Goal: Obtain resource: Obtain resource

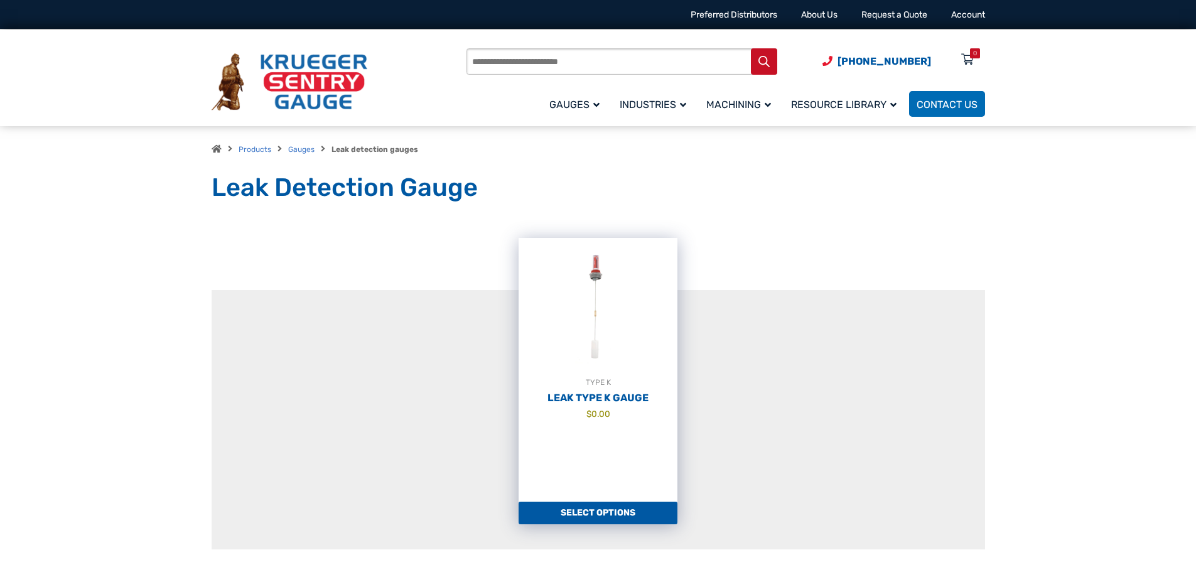
click at [612, 321] on img at bounding box center [597, 307] width 159 height 138
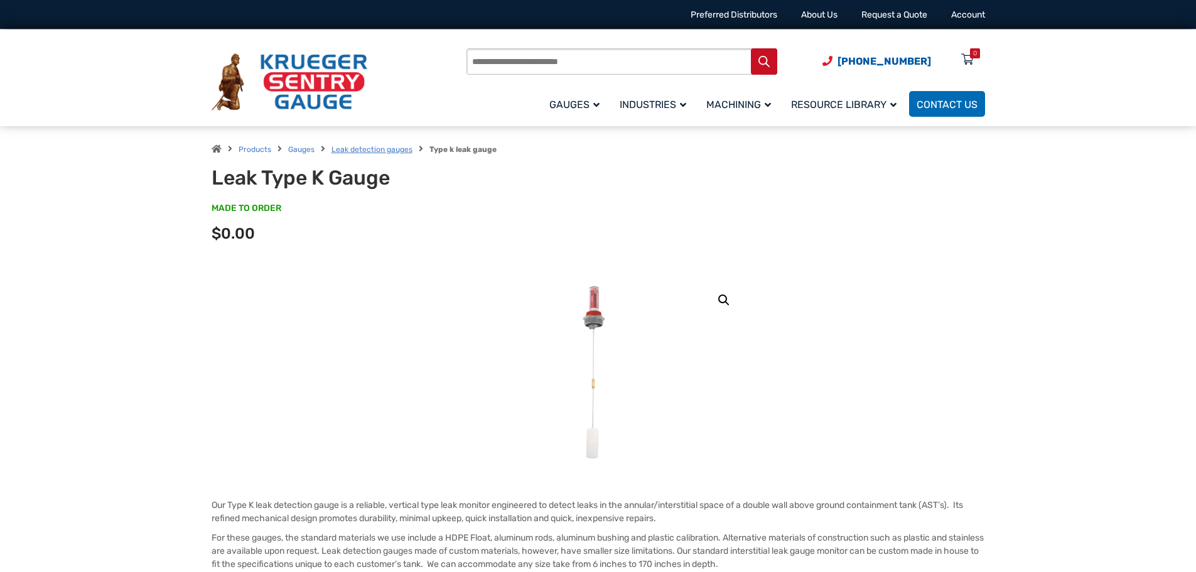
click at [388, 150] on link "Leak detection gauges" at bounding box center [371, 149] width 81 height 9
click at [370, 151] on link "Leak detection gauges" at bounding box center [371, 149] width 81 height 9
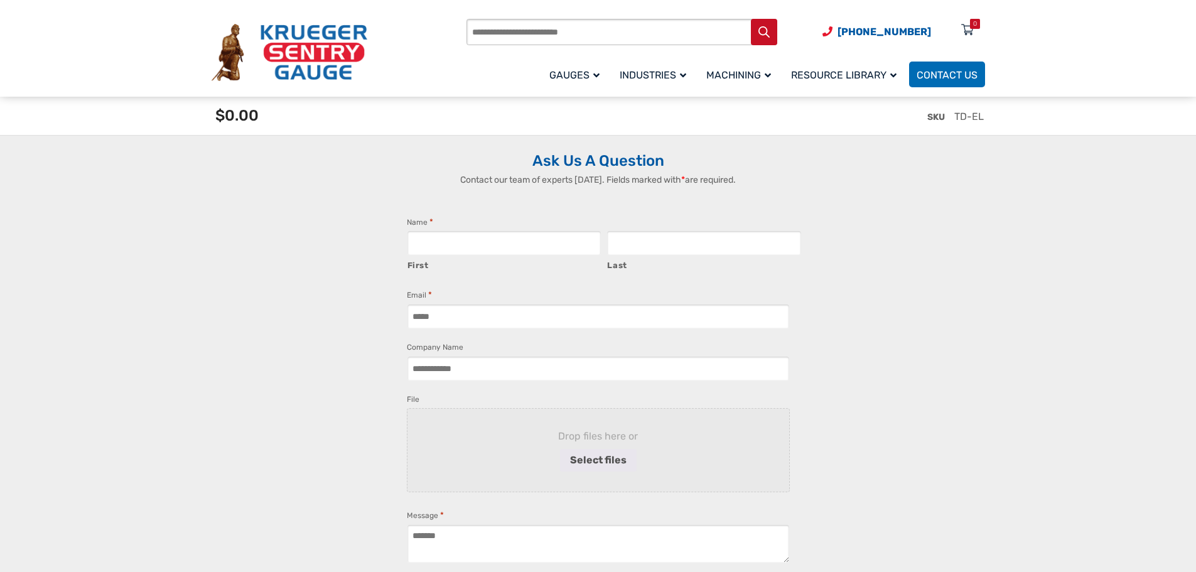
scroll to position [2666, 0]
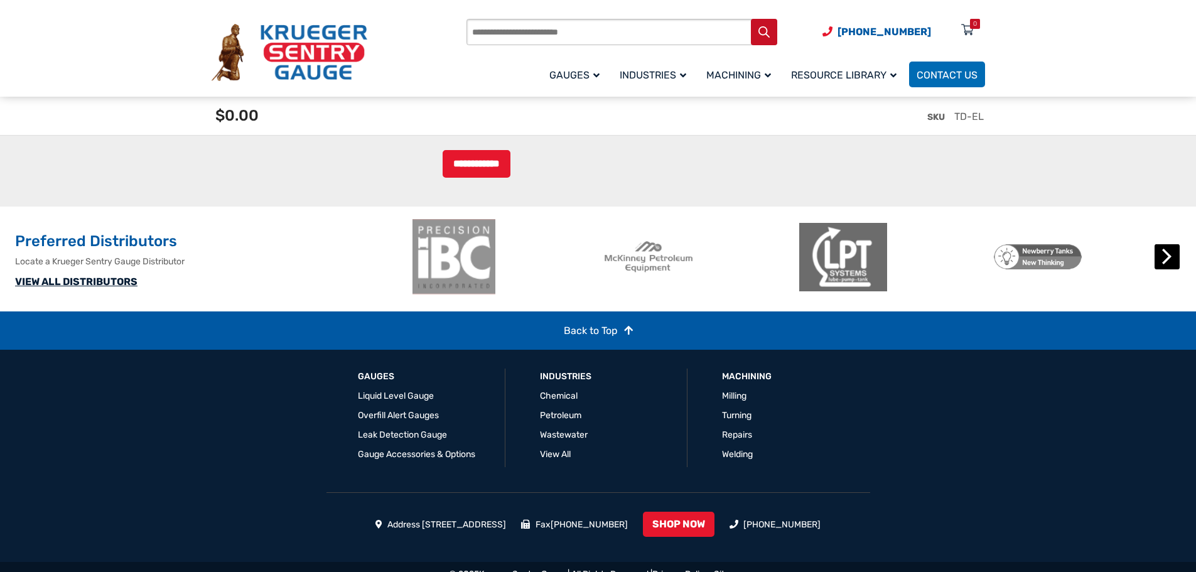
click at [1162, 269] on button "Next" at bounding box center [1166, 256] width 25 height 25
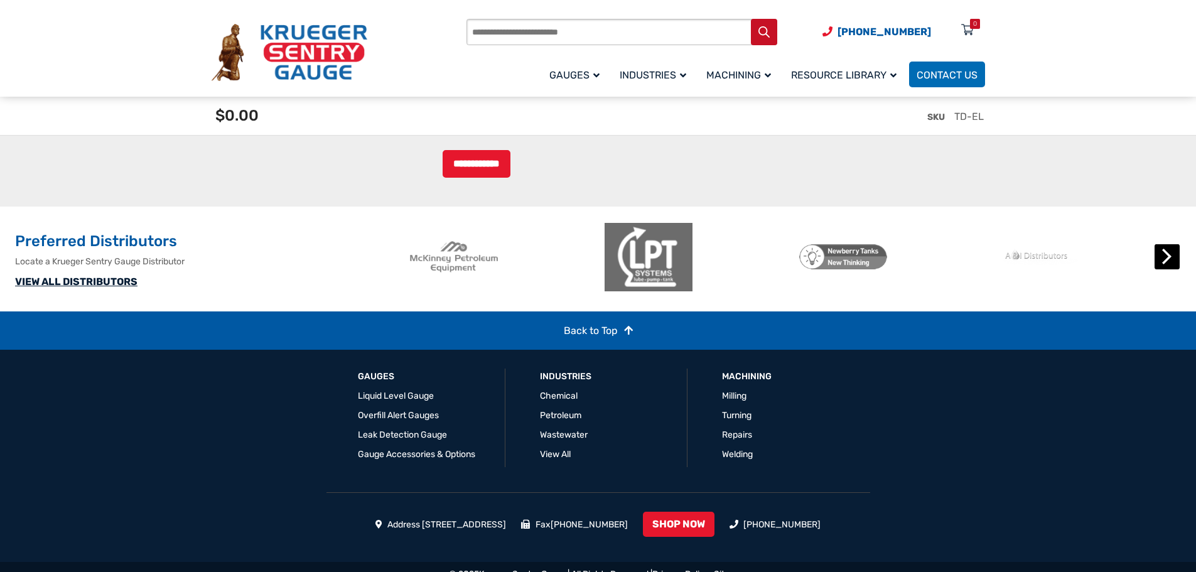
click at [1162, 269] on button "Next" at bounding box center [1166, 256] width 25 height 25
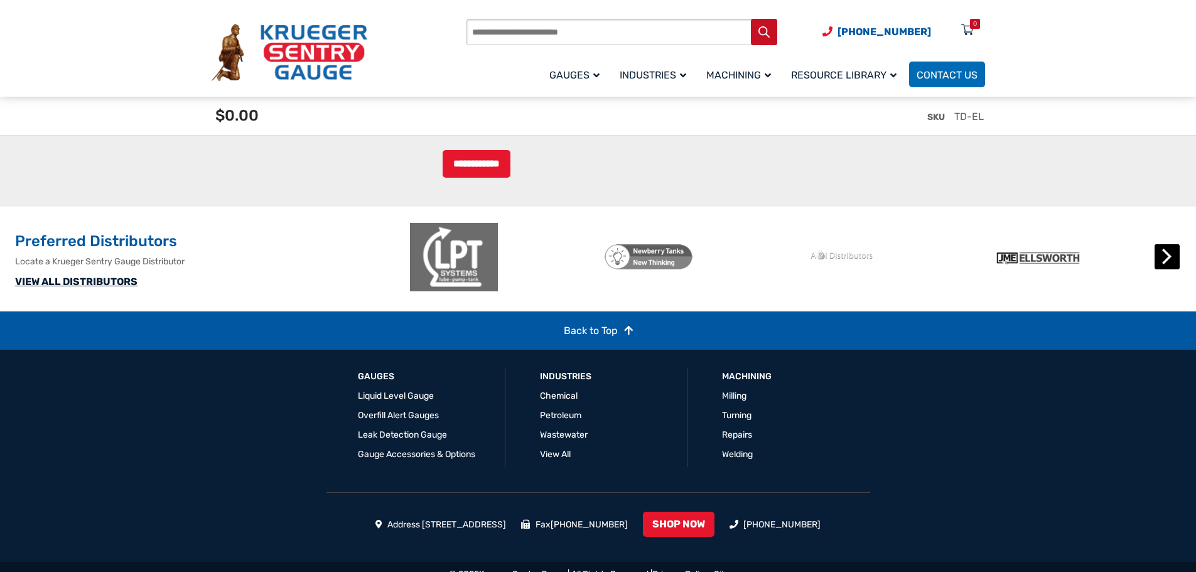
click at [1162, 269] on button "Next" at bounding box center [1166, 256] width 25 height 25
click at [1169, 269] on button "Next" at bounding box center [1166, 256] width 25 height 25
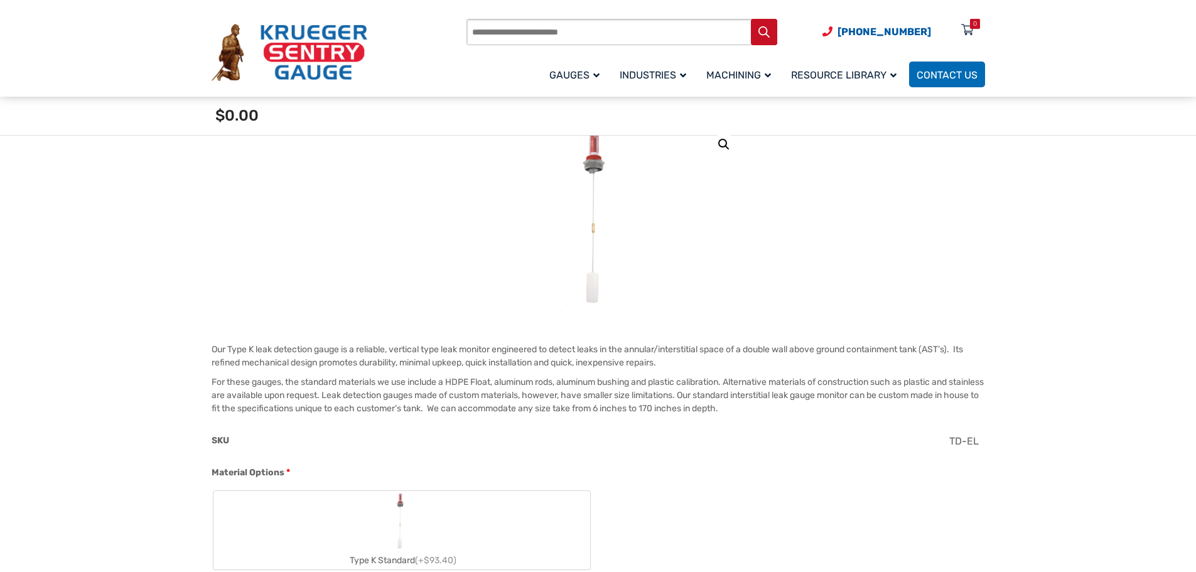
scroll to position [0, 0]
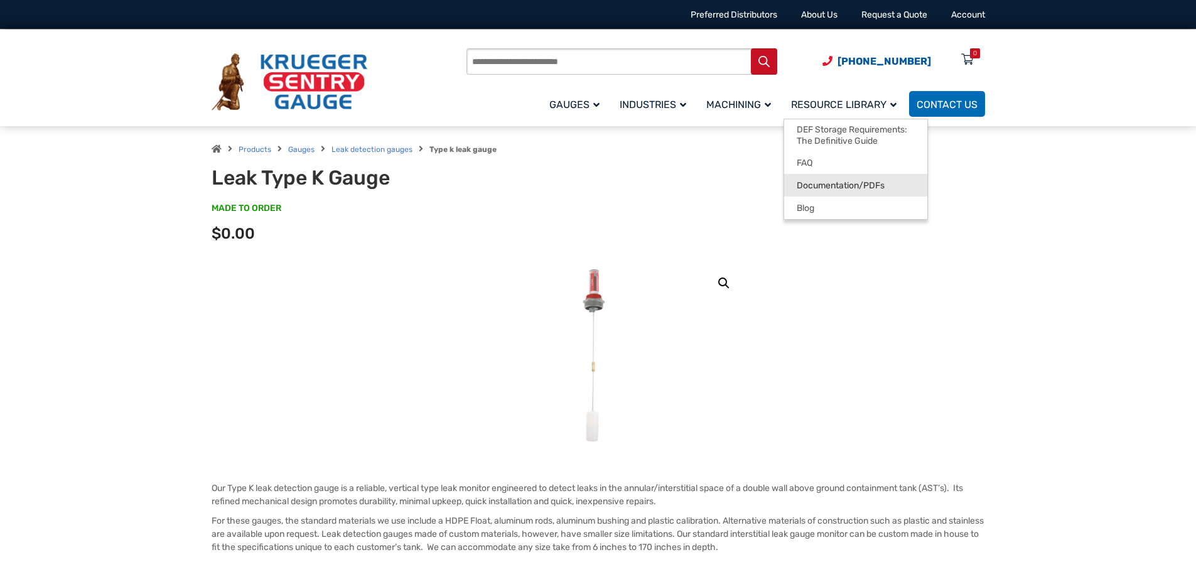
click at [816, 191] on link "Documentation/PDFs" at bounding box center [855, 185] width 143 height 23
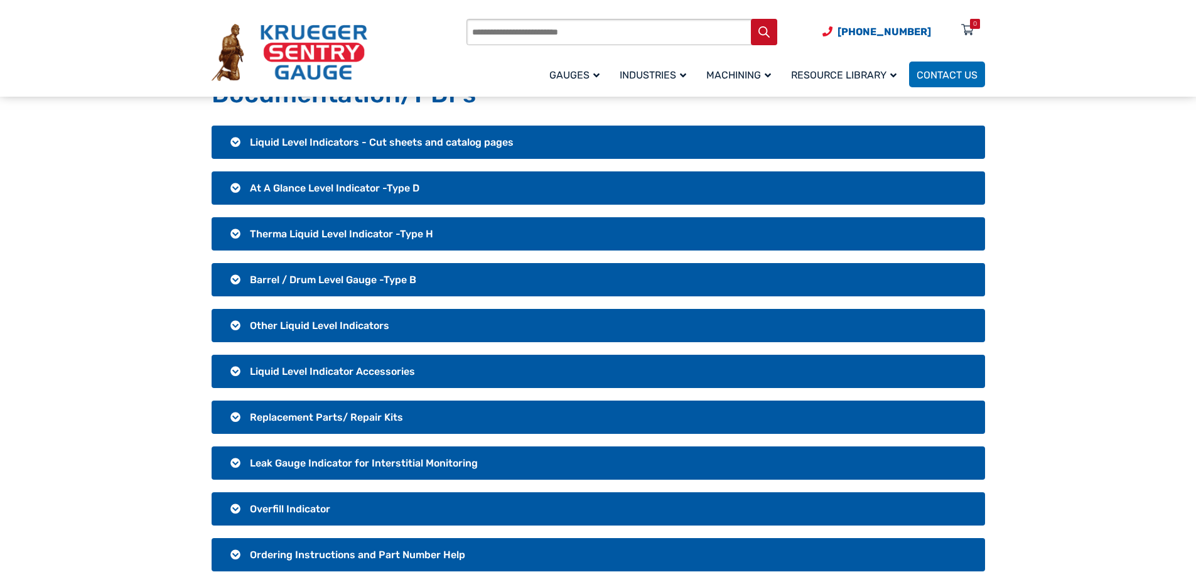
scroll to position [188, 0]
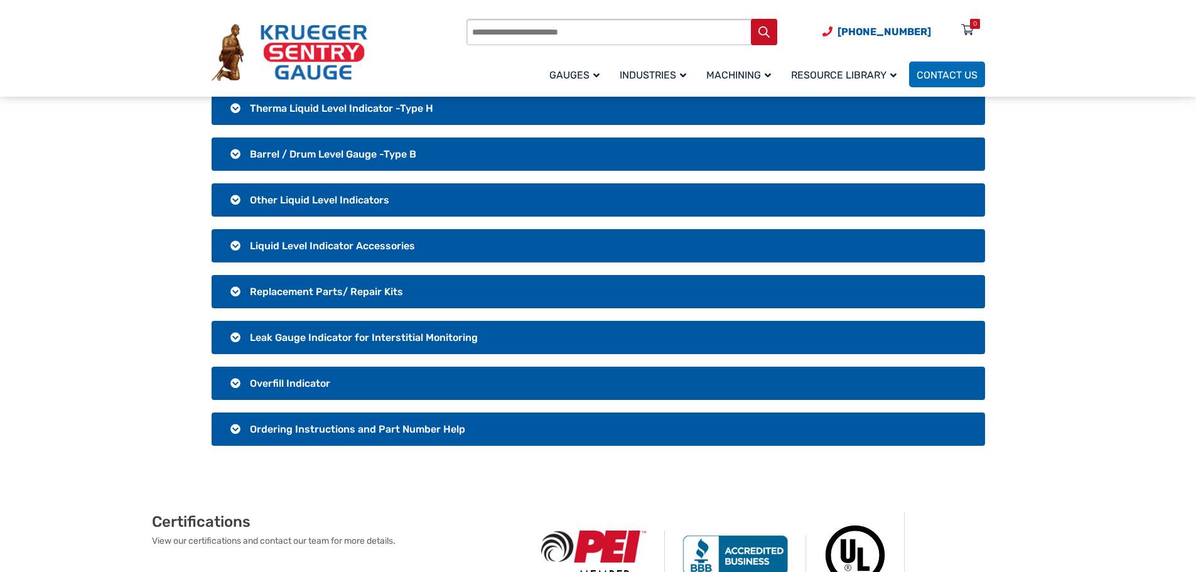
click at [236, 339] on h3 "Leak Gauge Indicator for Interstitial Monitoring" at bounding box center [598, 337] width 773 height 33
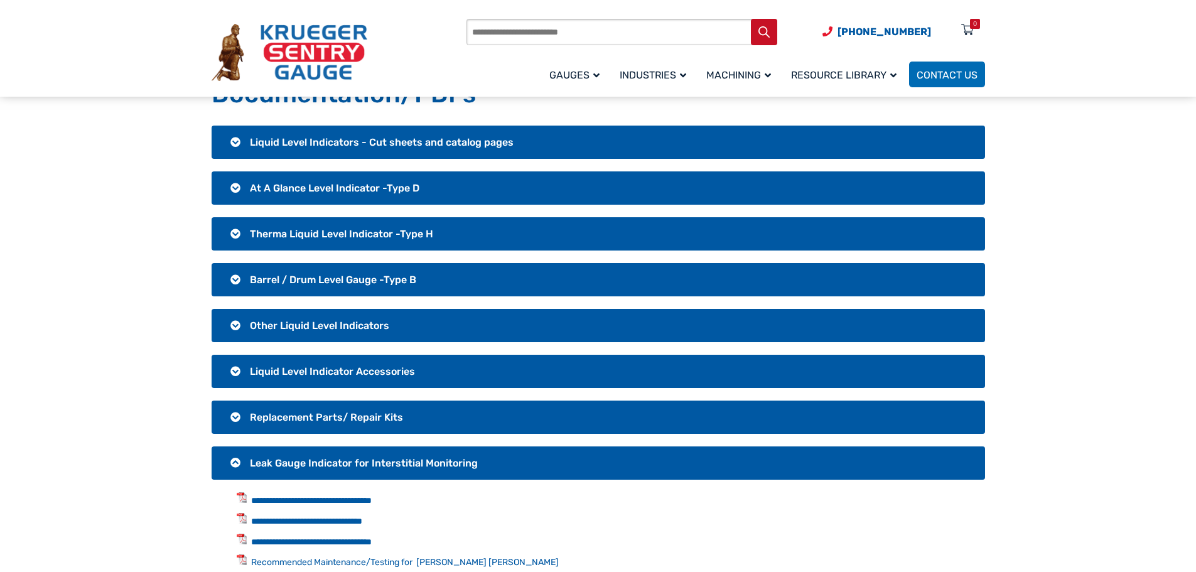
scroll to position [0, 0]
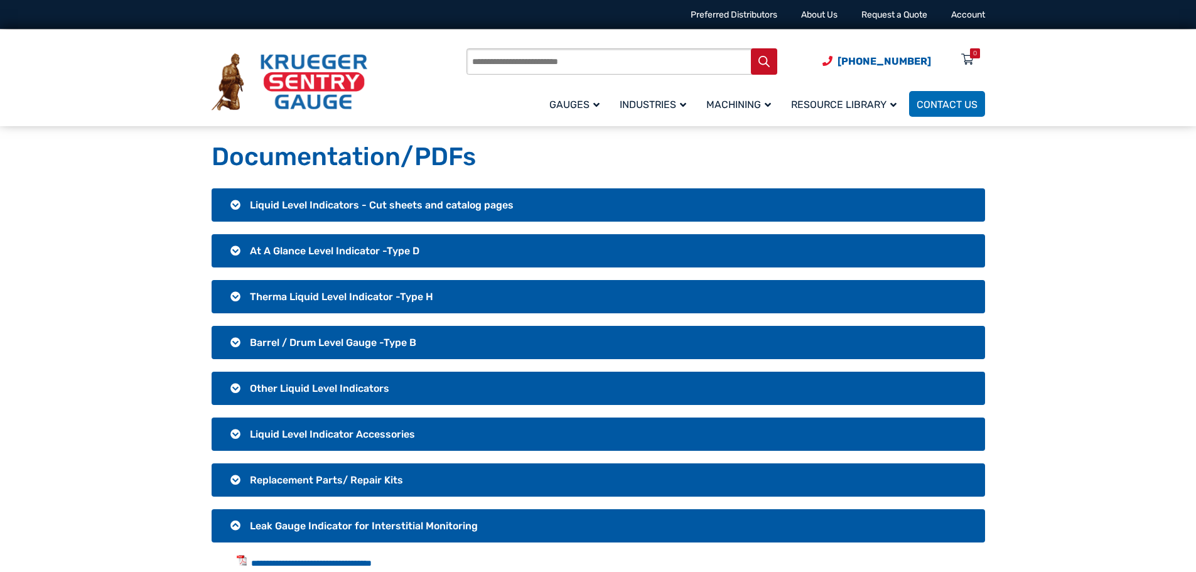
click at [230, 204] on h3 "Liquid Level Indicators - Cut sheets and catalog pages" at bounding box center [598, 204] width 773 height 33
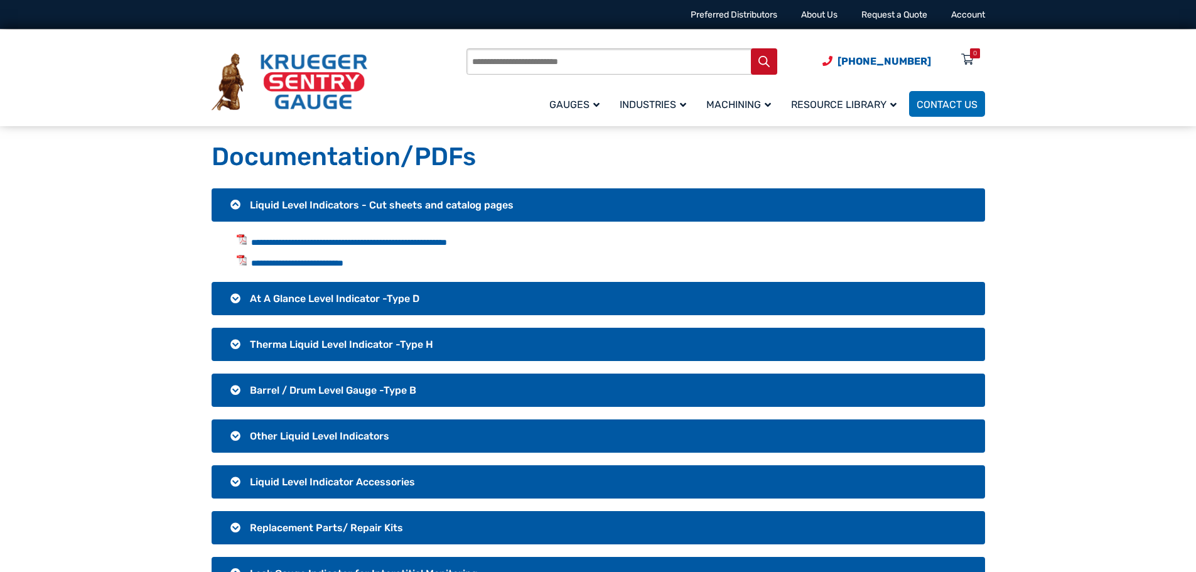
scroll to position [63, 0]
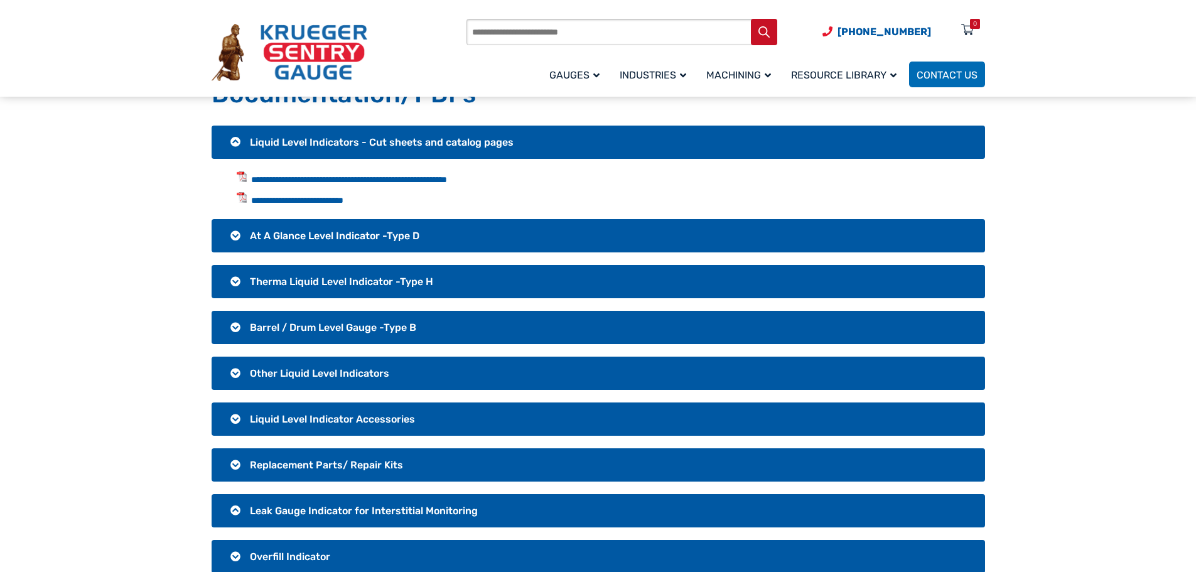
click at [223, 382] on h3 "Other Liquid Level Indicators" at bounding box center [598, 373] width 773 height 33
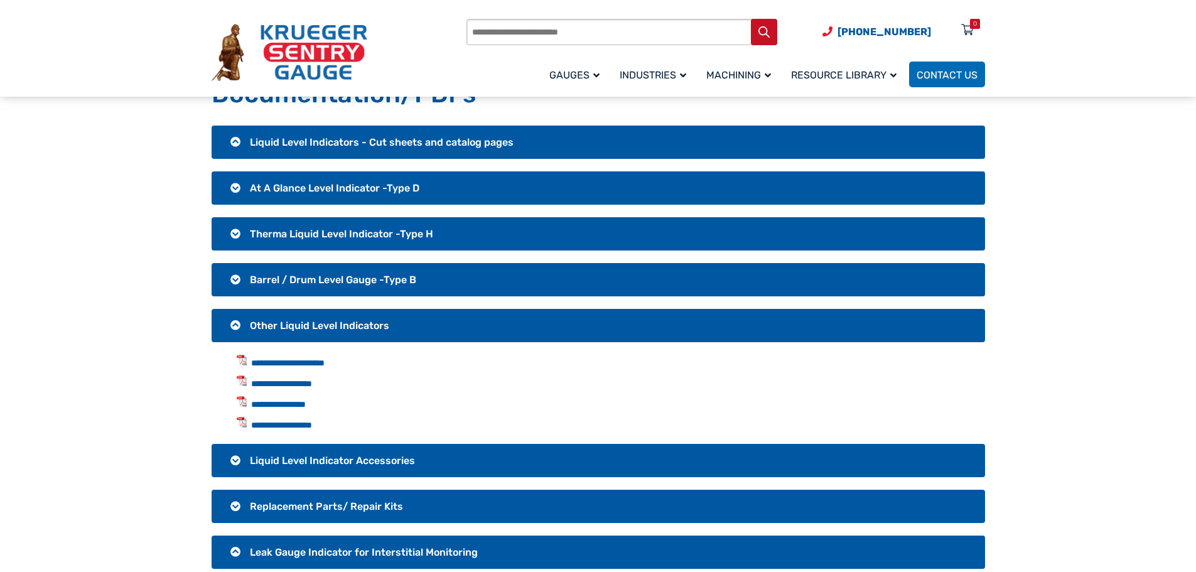
scroll to position [188, 0]
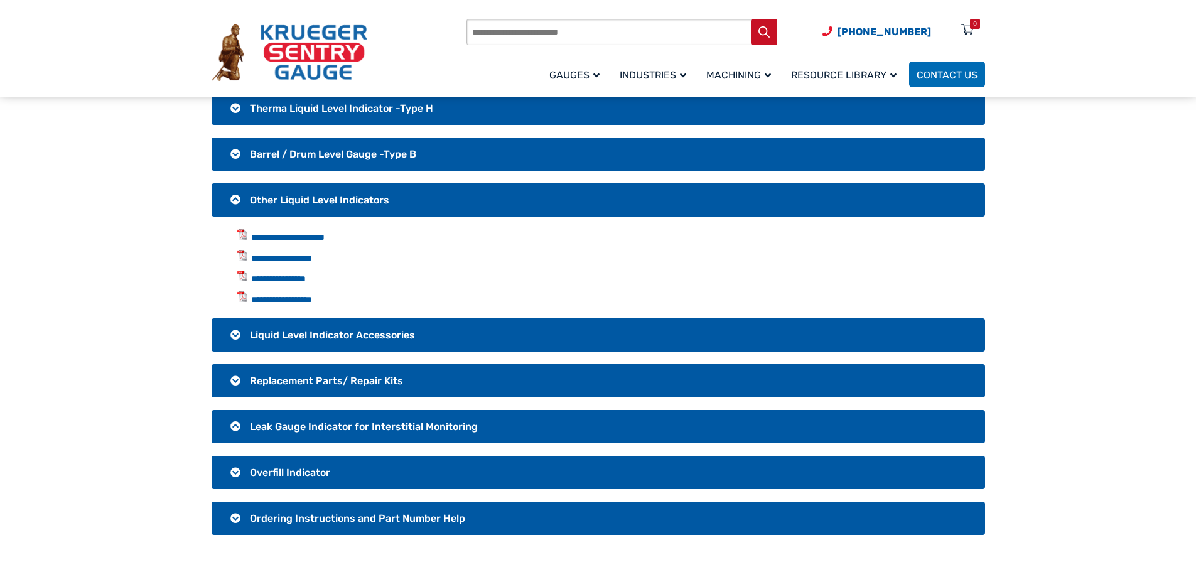
click at [226, 335] on h3 "Liquid Level Indicator Accessories" at bounding box center [598, 334] width 773 height 33
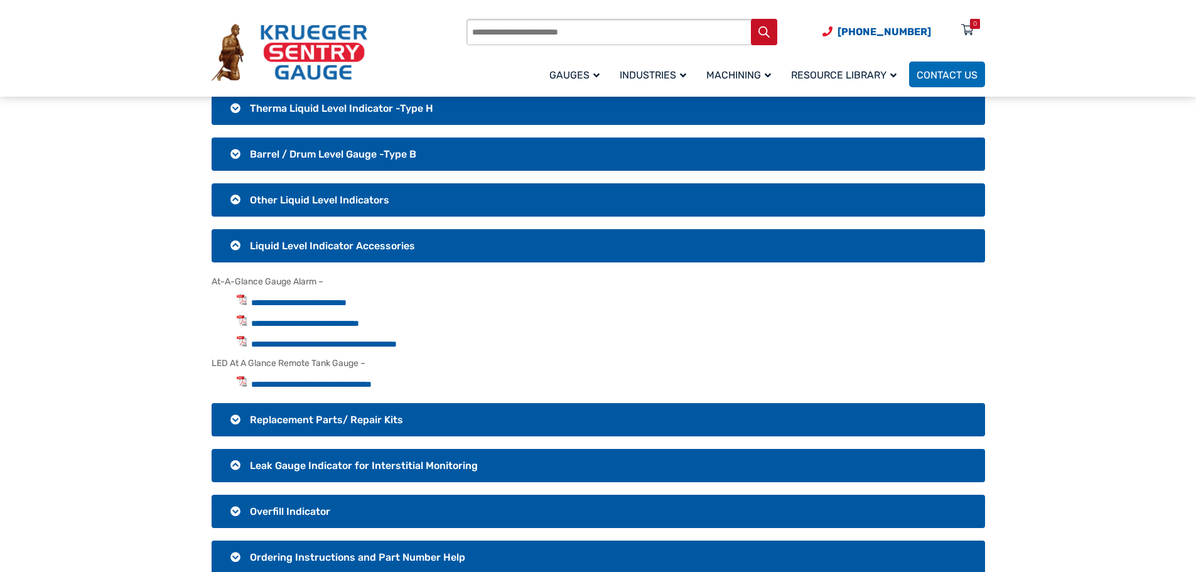
scroll to position [251, 0]
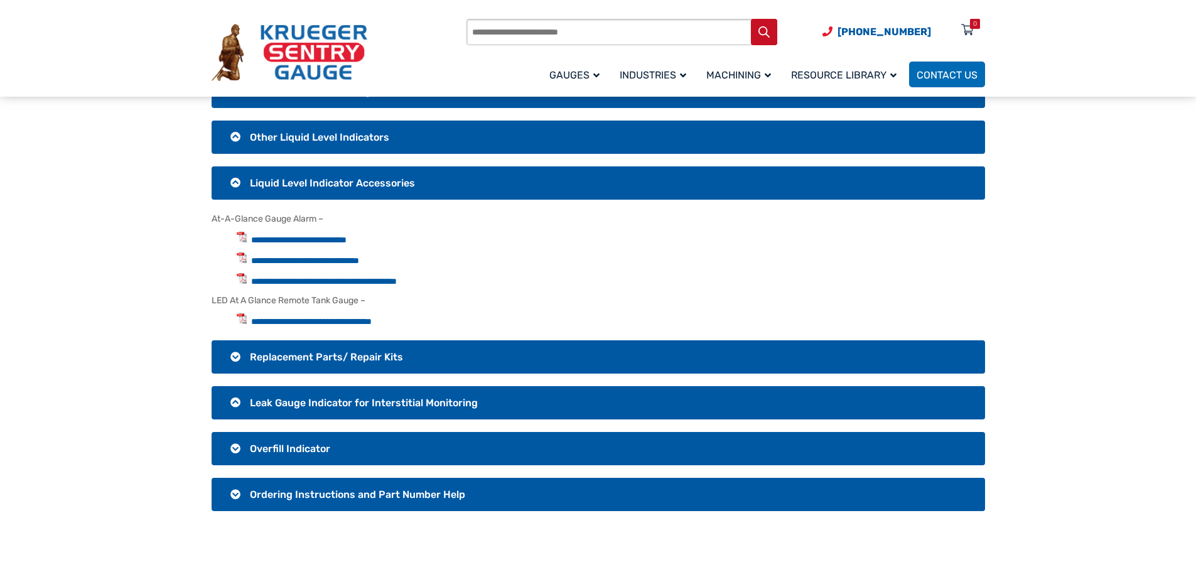
click at [230, 355] on h3 "Replacement Parts/ Repair Kits" at bounding box center [598, 356] width 773 height 33
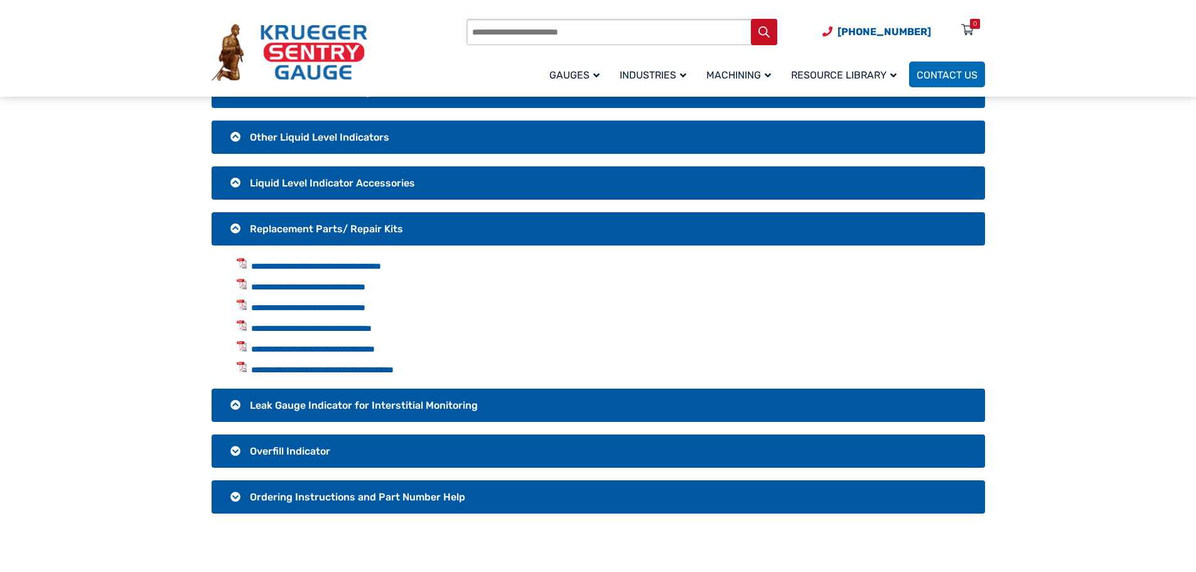
click at [240, 403] on h3 "Leak Gauge Indicator for Interstitial Monitoring" at bounding box center [598, 405] width 773 height 33
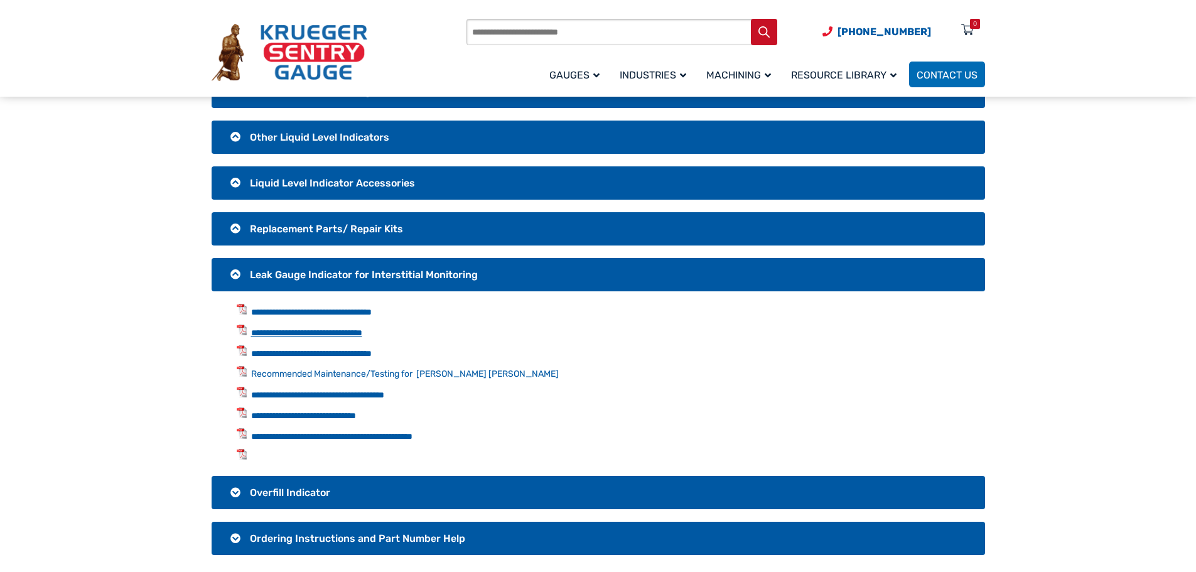
click at [287, 334] on link "**********" at bounding box center [306, 332] width 111 height 9
